Goal: Transaction & Acquisition: Obtain resource

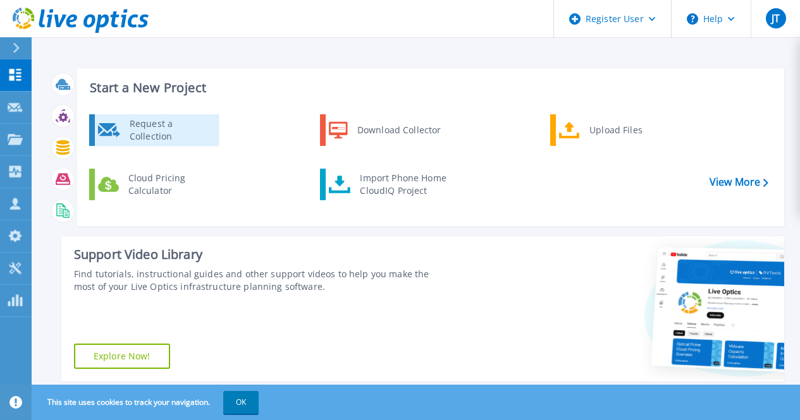
click at [163, 127] on div "Request a Collection" at bounding box center [169, 130] width 92 height 25
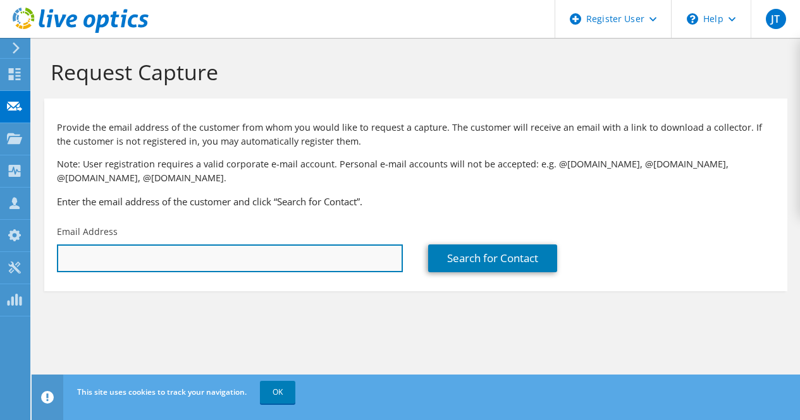
click at [205, 257] on input "text" at bounding box center [230, 259] width 346 height 28
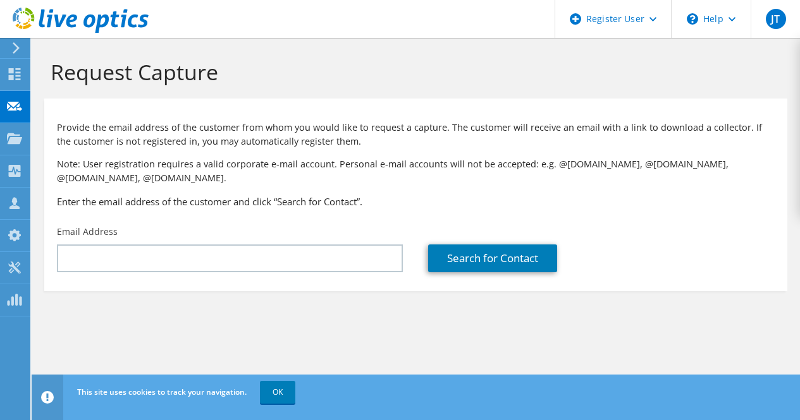
click at [265, 172] on p "Note: User registration requires a valid corporate e-mail account. Personal e-m…" at bounding box center [416, 171] width 718 height 28
click at [11, 78] on use at bounding box center [15, 74] width 12 height 12
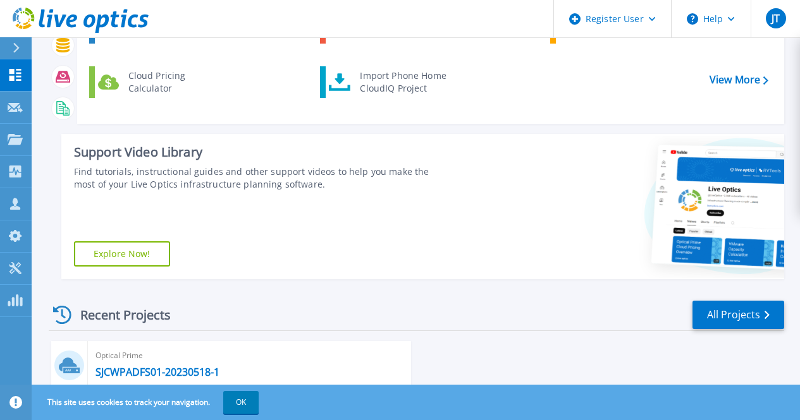
scroll to position [260, 0]
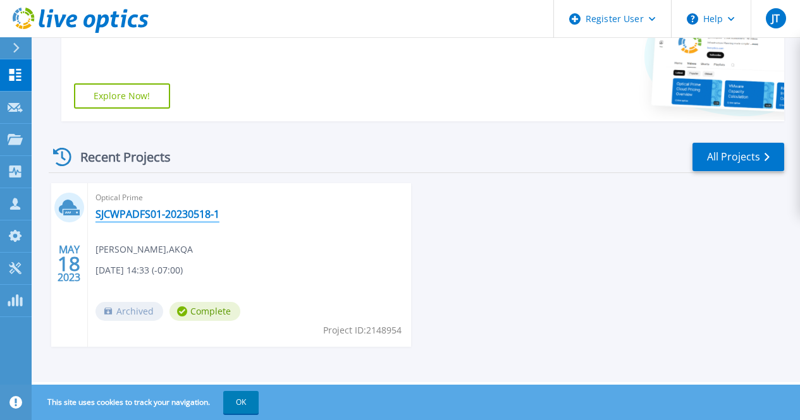
click at [157, 211] on link "SJCWPADFS01-20230518-1" at bounding box center [157, 214] width 124 height 13
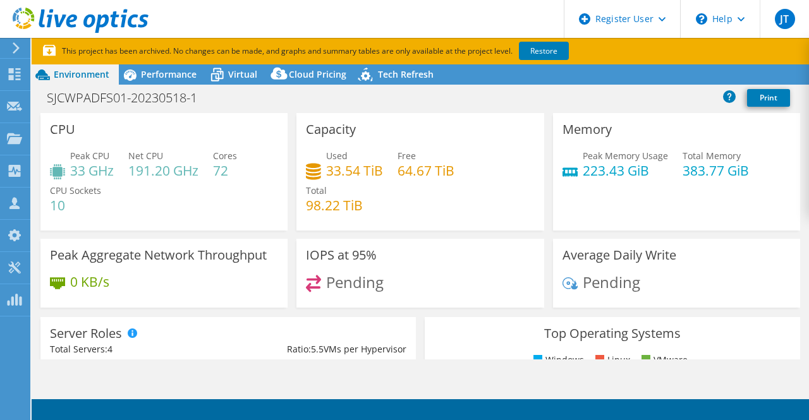
scroll to position [4, 0]
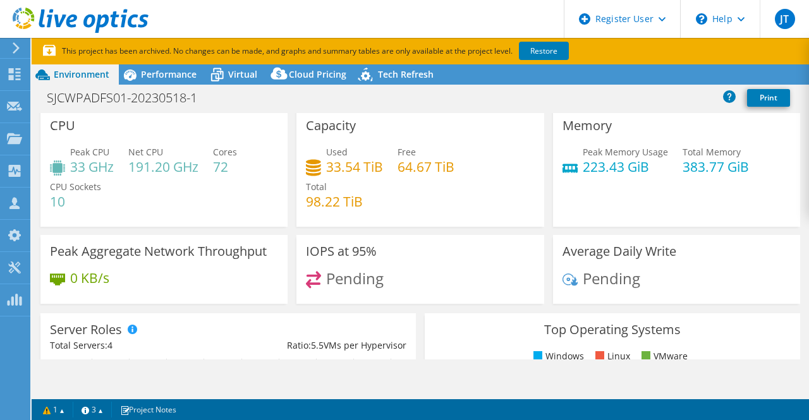
select select "USD"
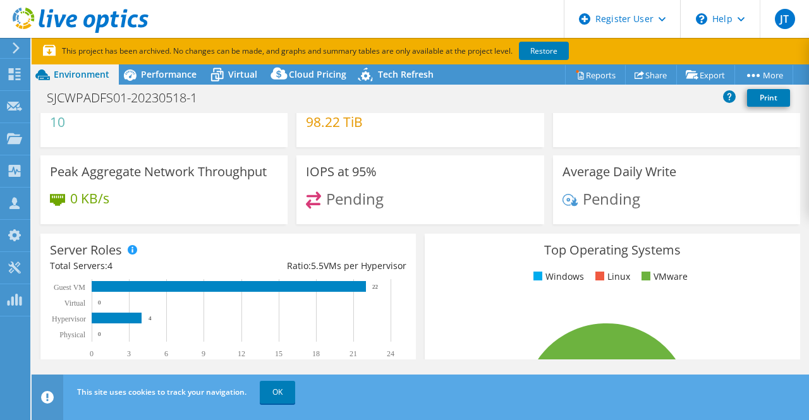
scroll to position [0, 0]
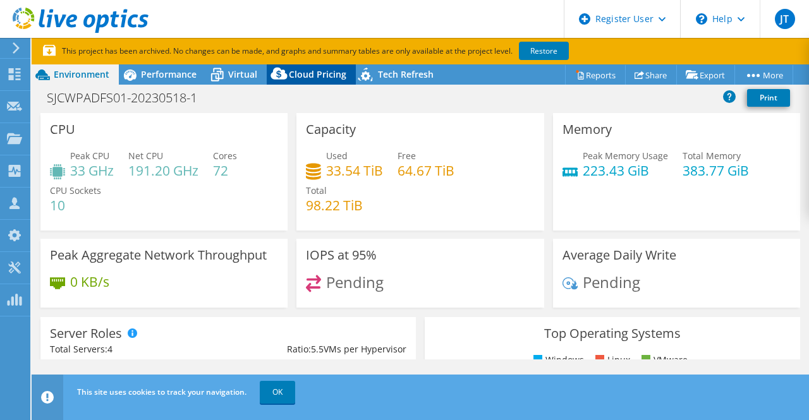
click at [296, 75] on span "Cloud Pricing" at bounding box center [318, 74] width 58 height 12
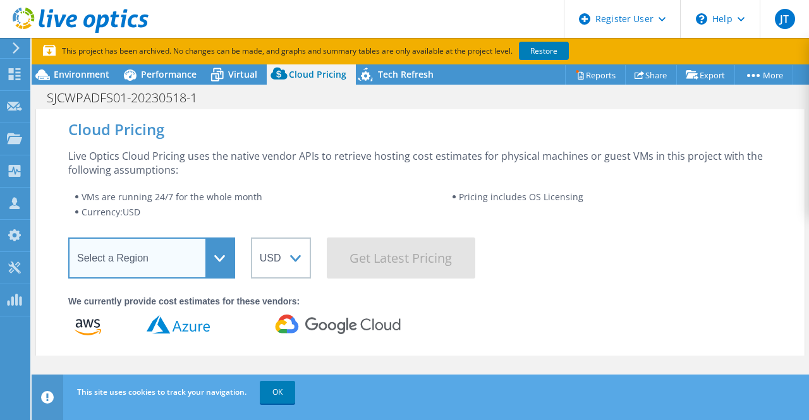
click at [177, 254] on select "Select a Region Asia Pacific (Hong Kong) Asia Pacific (Mumbai) Asia Pacific (Se…" at bounding box center [151, 258] width 167 height 41
select select "USEast"
click at [68, 238] on select "Select a Region Asia Pacific (Hong Kong) Asia Pacific (Mumbai) Asia Pacific (Se…" at bounding box center [151, 258] width 167 height 41
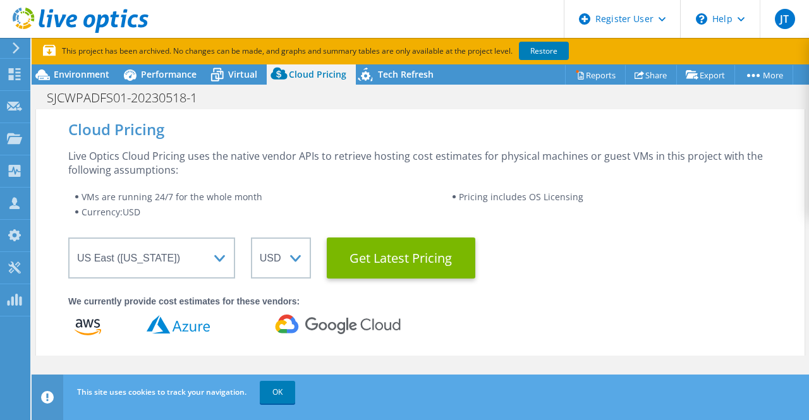
click at [83, 321] on icon at bounding box center [88, 323] width 24 height 9
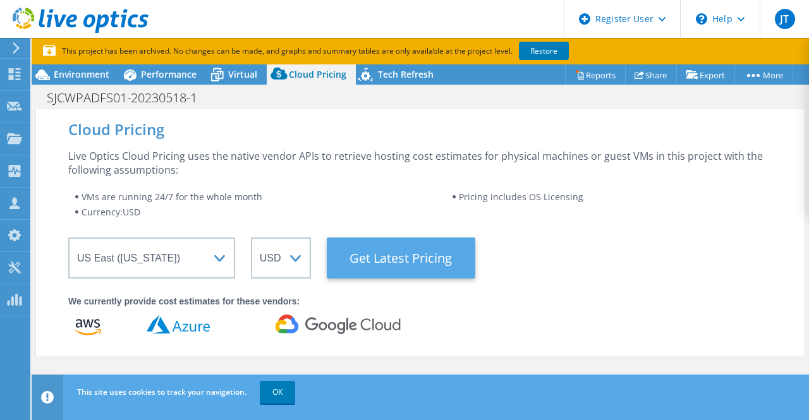
click at [390, 260] on Latest "Get Latest Pricing" at bounding box center [401, 258] width 149 height 41
click at [365, 254] on Latest "Get Latest Pricing" at bounding box center [401, 258] width 149 height 41
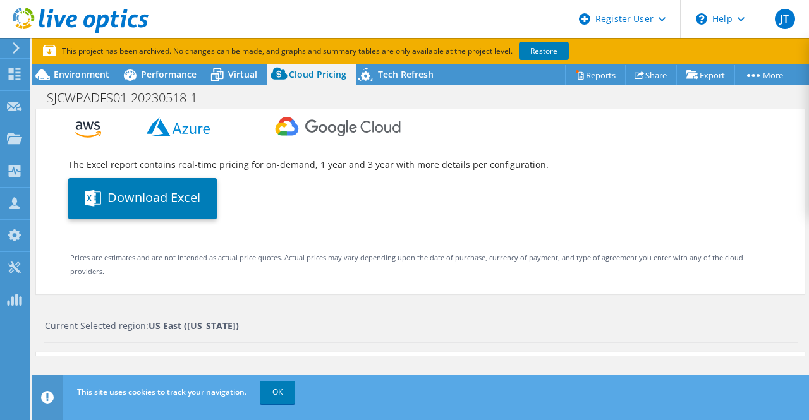
scroll to position [204, 0]
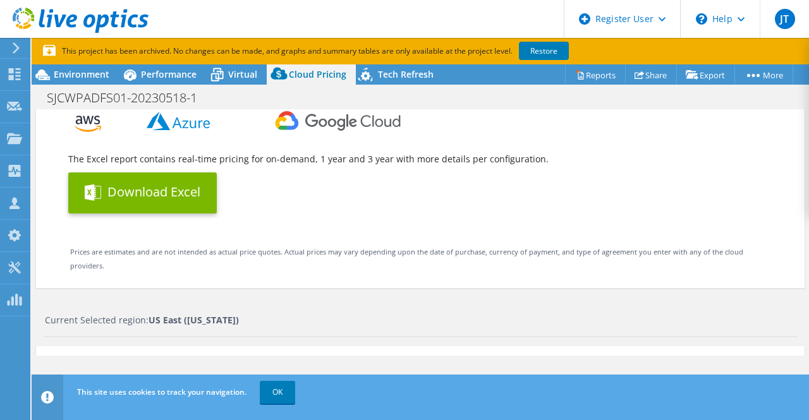
click at [138, 184] on button "Download Excel" at bounding box center [142, 193] width 149 height 41
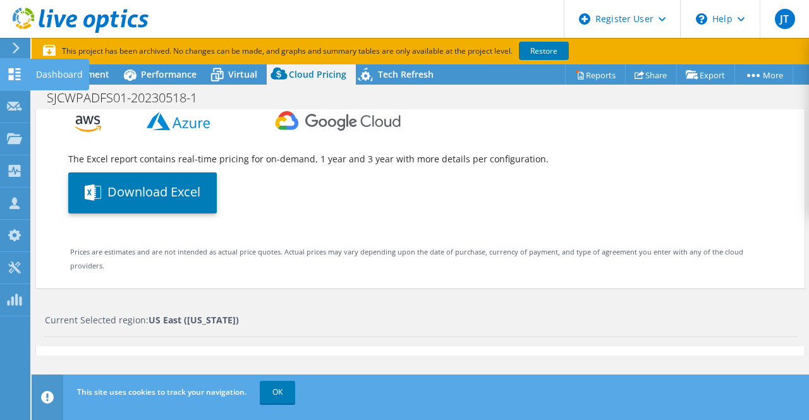
click at [9, 72] on use at bounding box center [15, 74] width 12 height 12
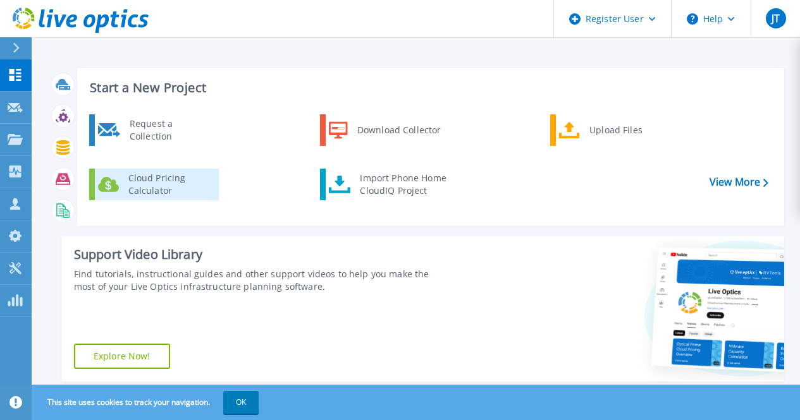
click at [173, 185] on div "Cloud Pricing Calculator" at bounding box center [169, 184] width 94 height 25
